Goal: Navigation & Orientation: Find specific page/section

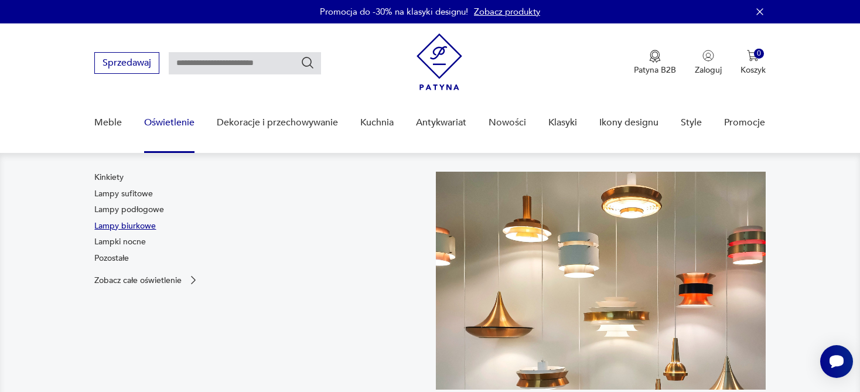
click at [143, 223] on link "Lampy biurkowe" at bounding box center [124, 226] width 61 height 12
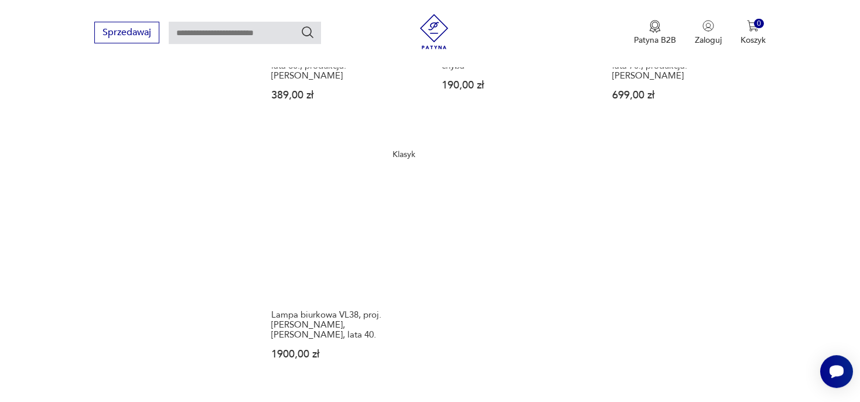
scroll to position [1686, 0]
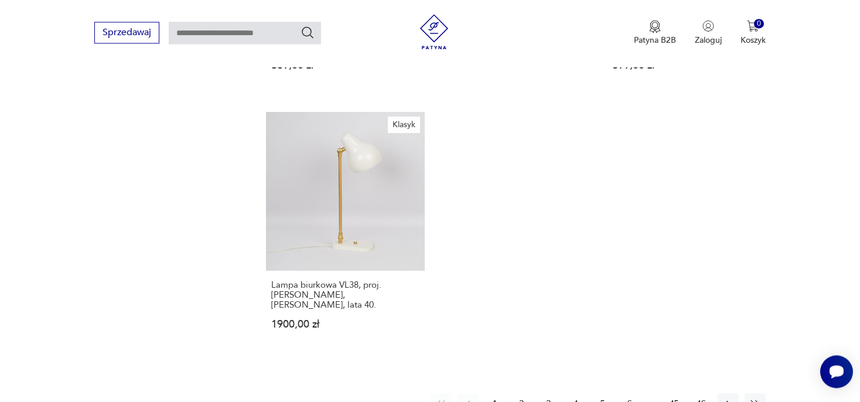
click at [521, 393] on button "2" at bounding box center [521, 403] width 21 height 21
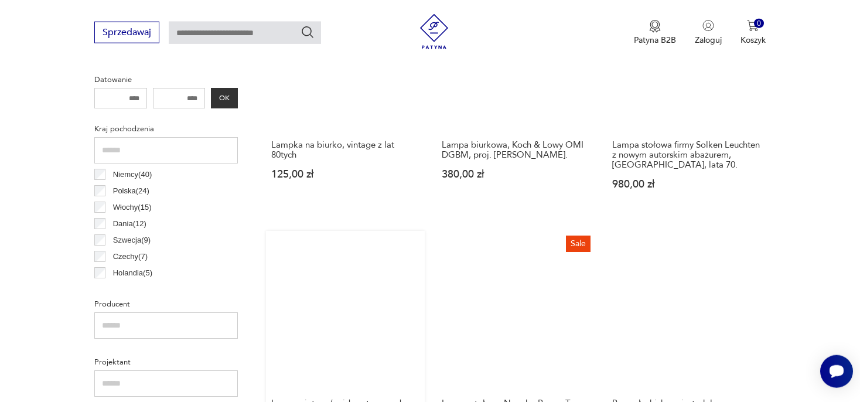
scroll to position [522, 0]
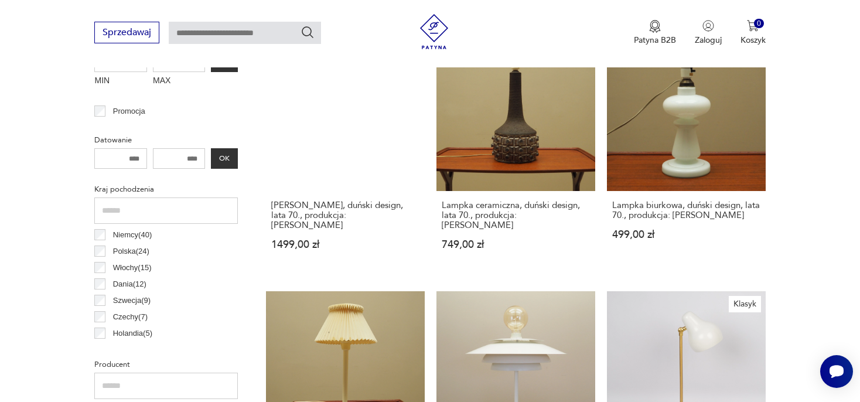
scroll to position [461, 0]
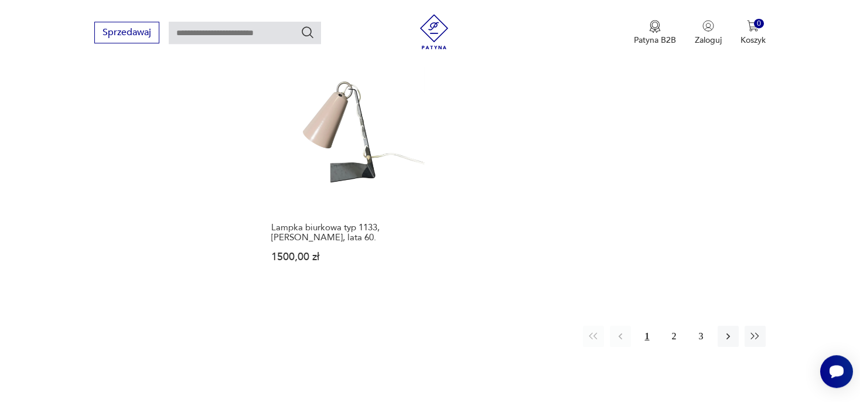
scroll to position [1759, 0]
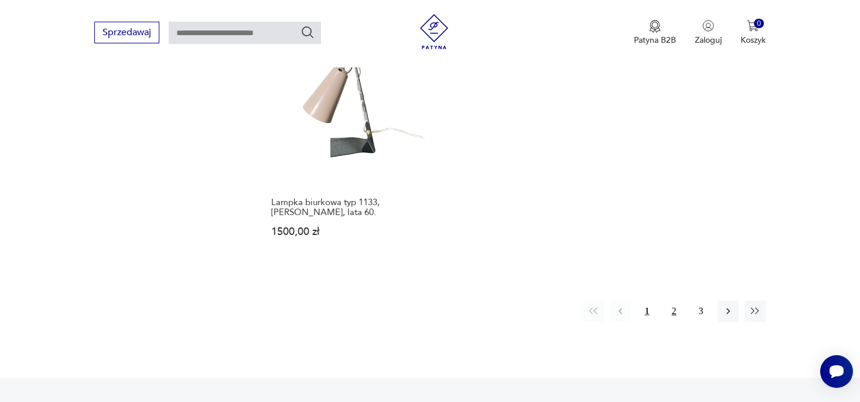
click at [672, 300] on button "2" at bounding box center [673, 310] width 21 height 21
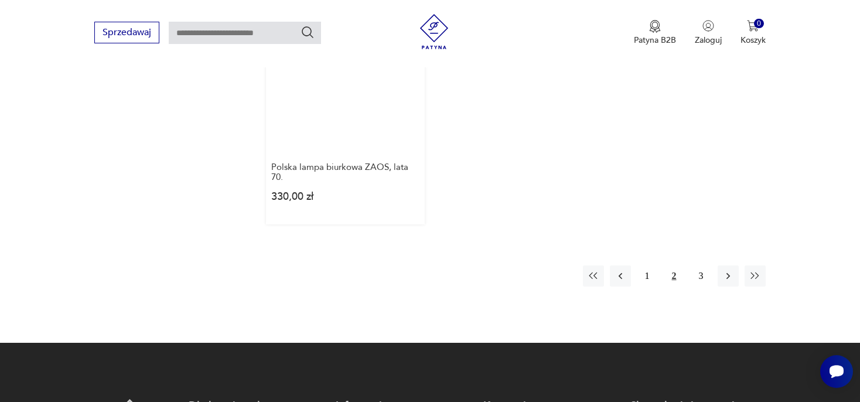
scroll to position [1821, 0]
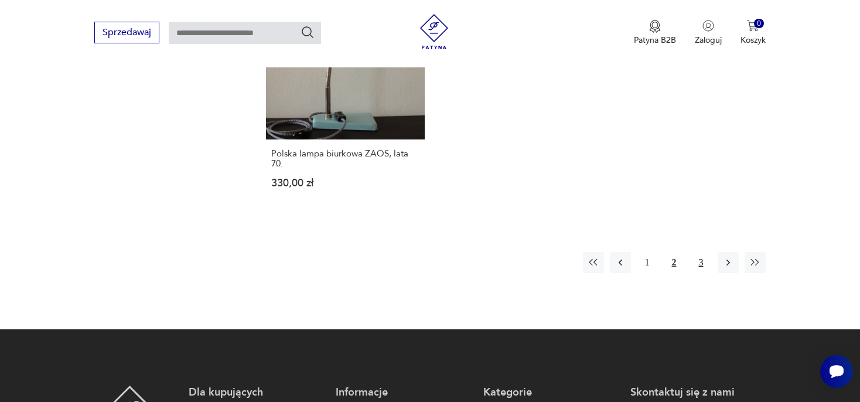
click at [701, 252] on button "3" at bounding box center [700, 262] width 21 height 21
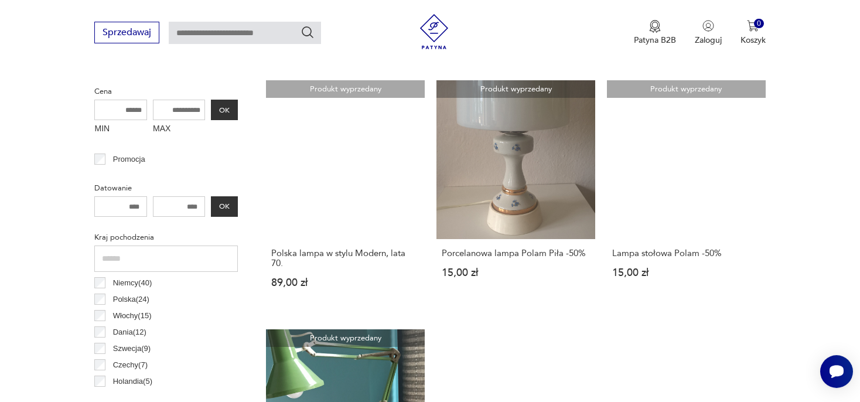
scroll to position [399, 0]
